Goal: Entertainment & Leisure: Consume media (video, audio)

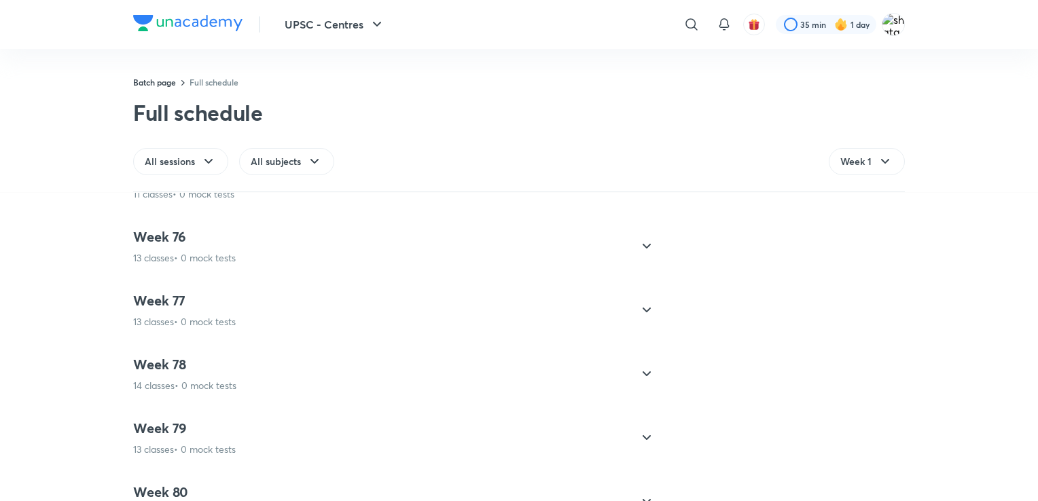
scroll to position [5613, 0]
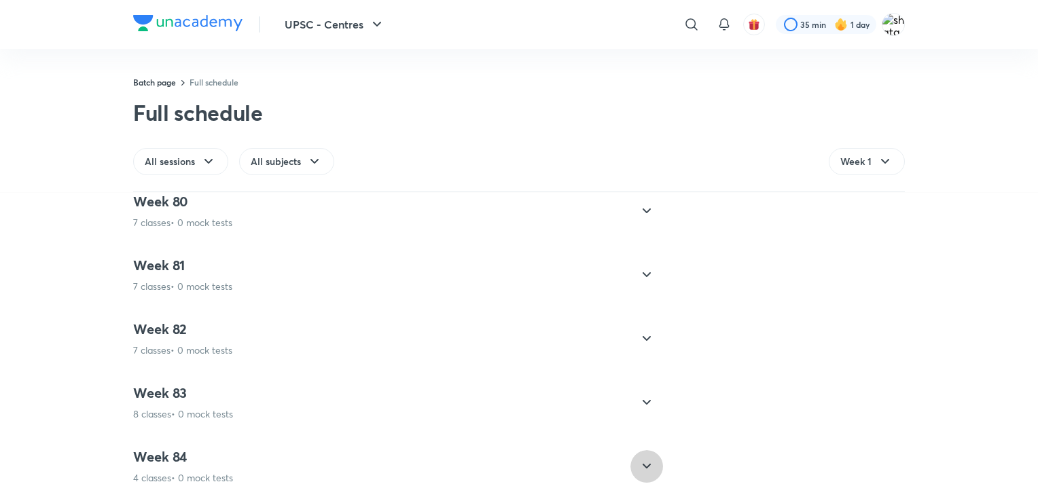
click at [640, 458] on icon at bounding box center [646, 466] width 16 height 16
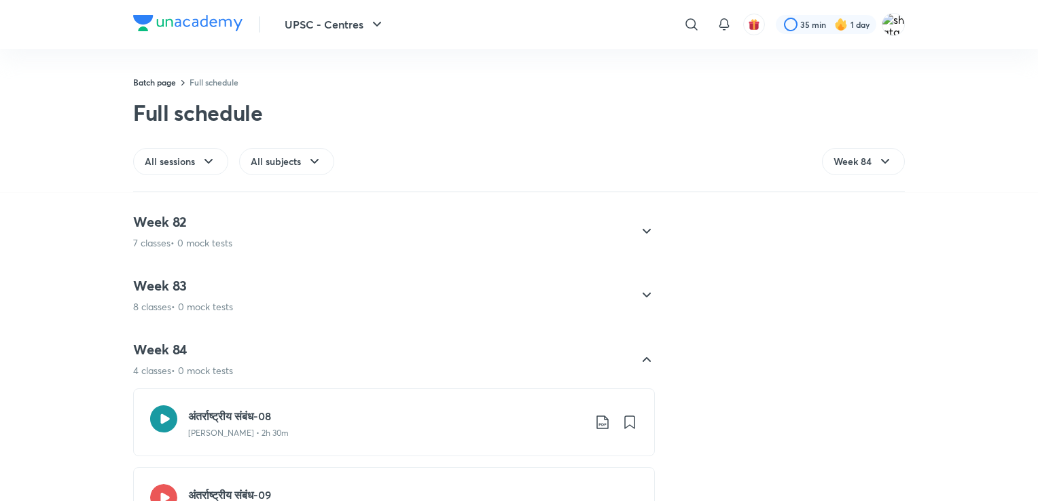
scroll to position [5377, 0]
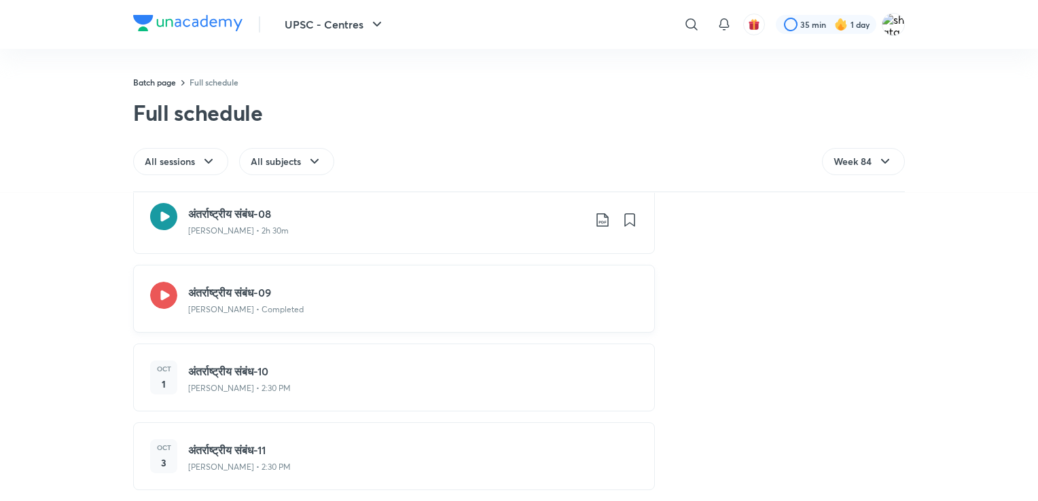
click at [166, 282] on icon at bounding box center [163, 295] width 27 height 27
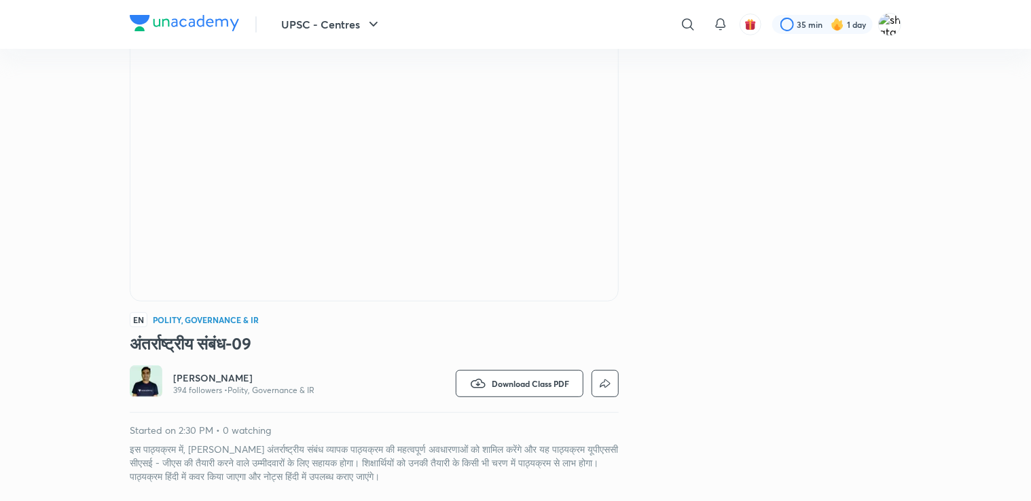
scroll to position [117, 0]
